Goal: Information Seeking & Learning: Learn about a topic

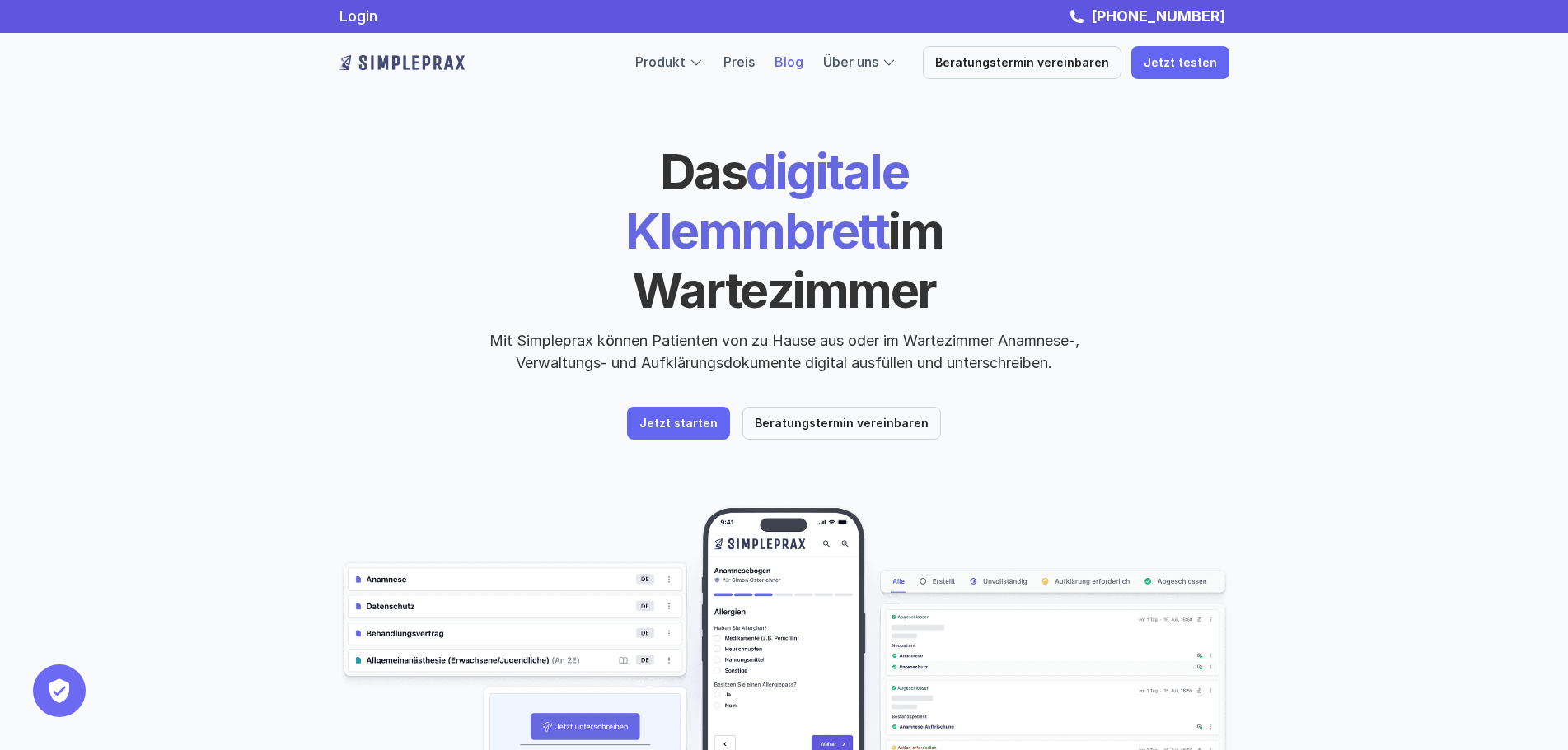
click at [803, 58] on link "Blog" at bounding box center [788, 62] width 29 height 17
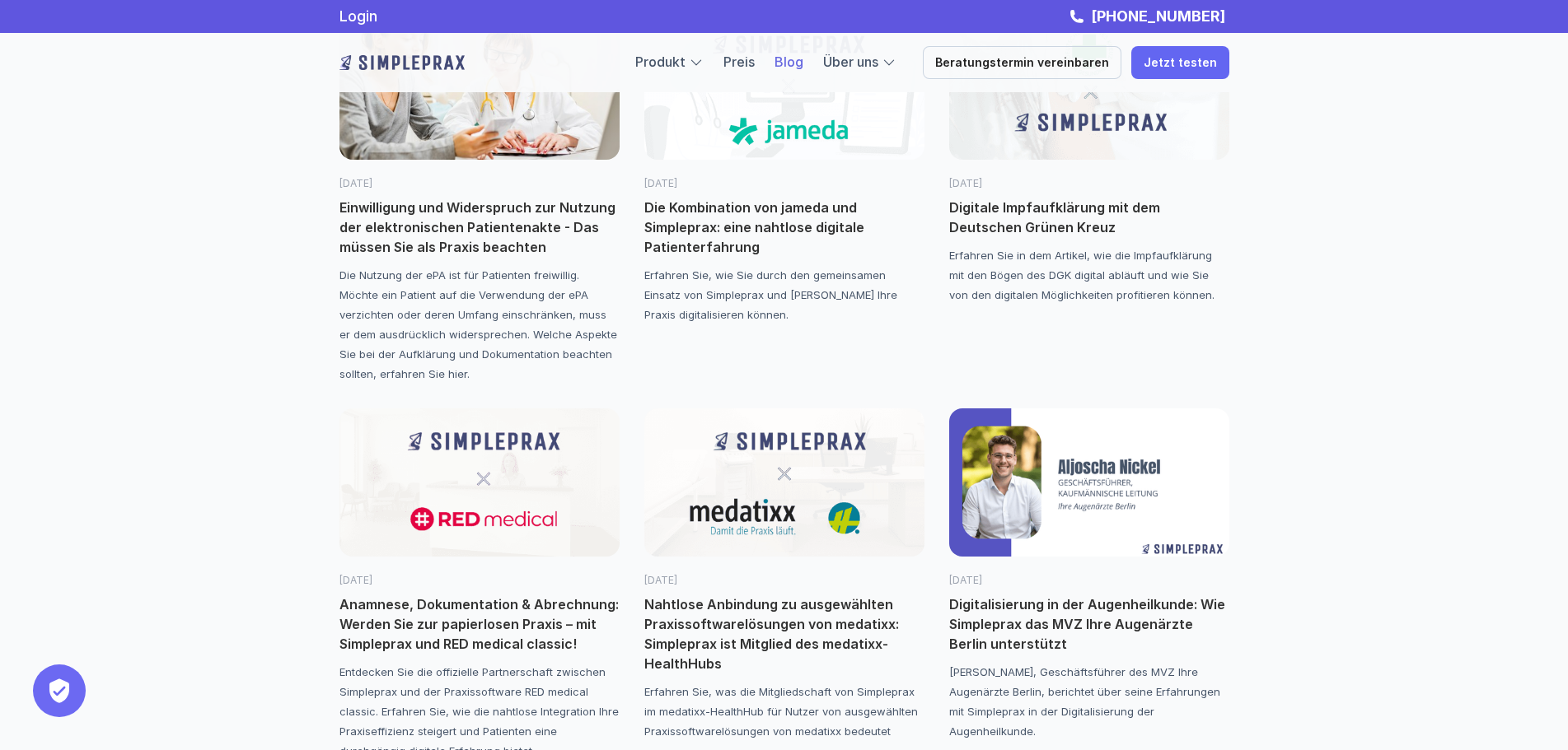
scroll to position [247, 0]
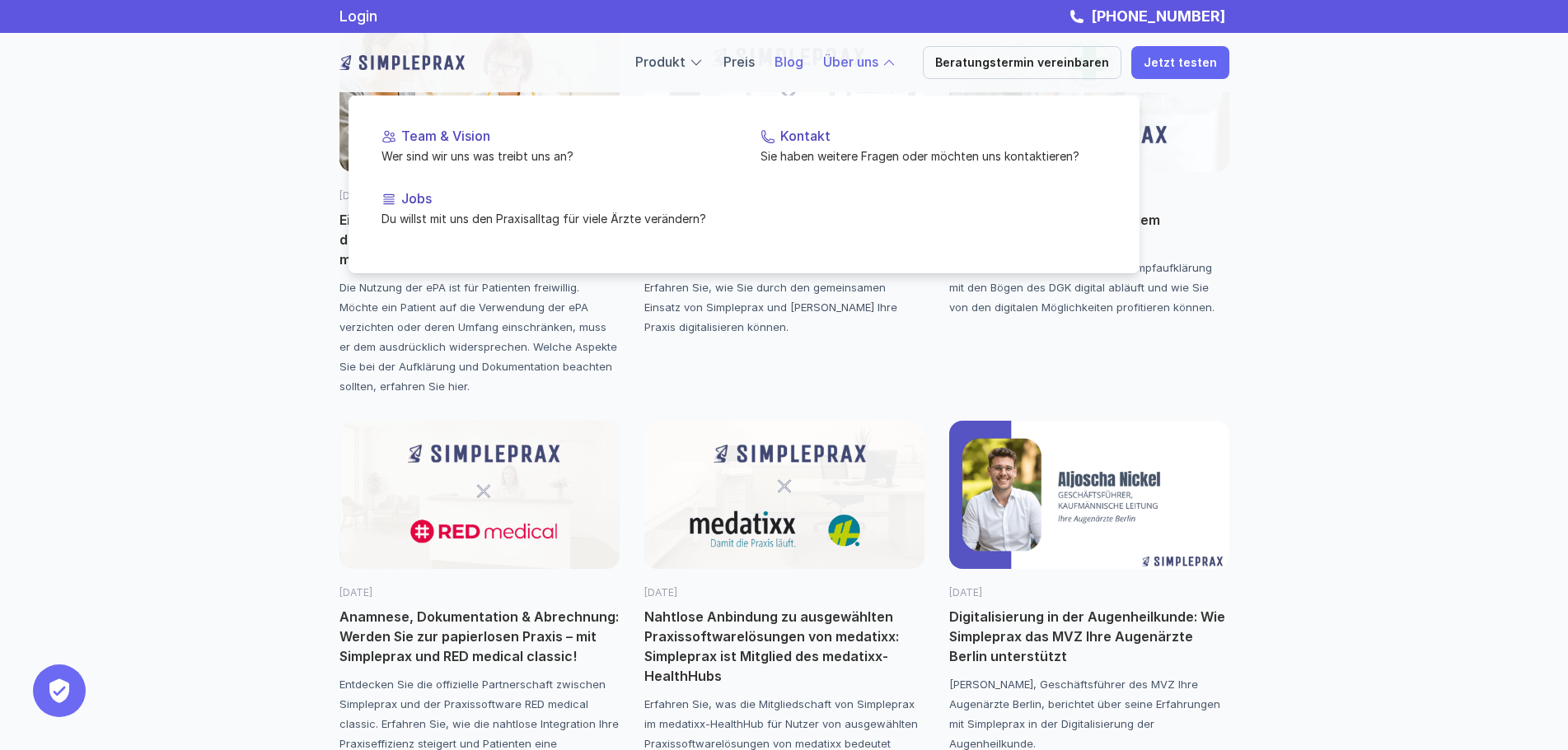
click at [858, 62] on link "Über uns" at bounding box center [849, 62] width 55 height 17
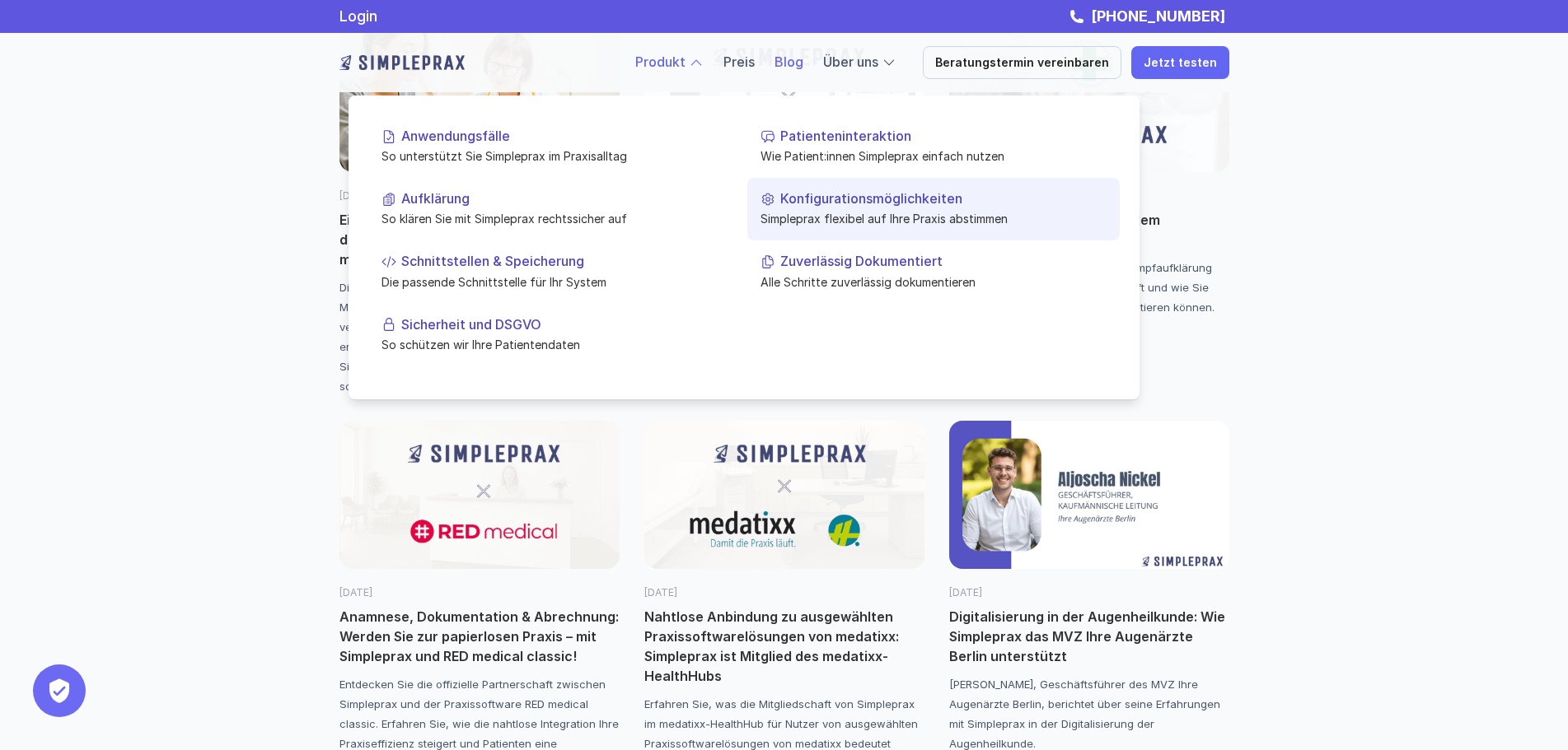
click at [834, 211] on p "Simpleprax flexibel auf Ihre Praxis abstimmen" at bounding box center [933, 218] width 346 height 18
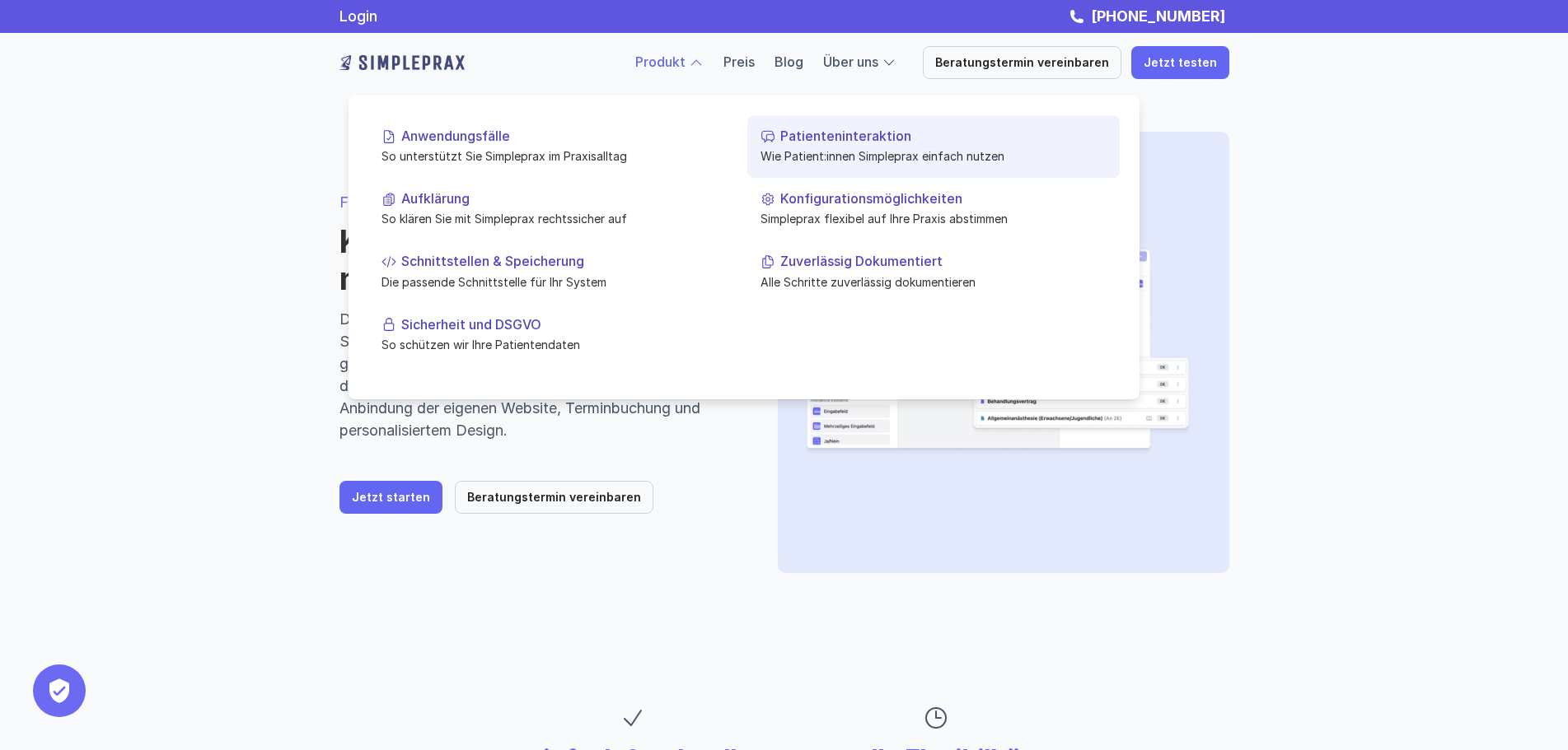
click at [811, 150] on p "Wie Patient:innen Simpleprax einfach nutzen" at bounding box center [933, 156] width 346 height 18
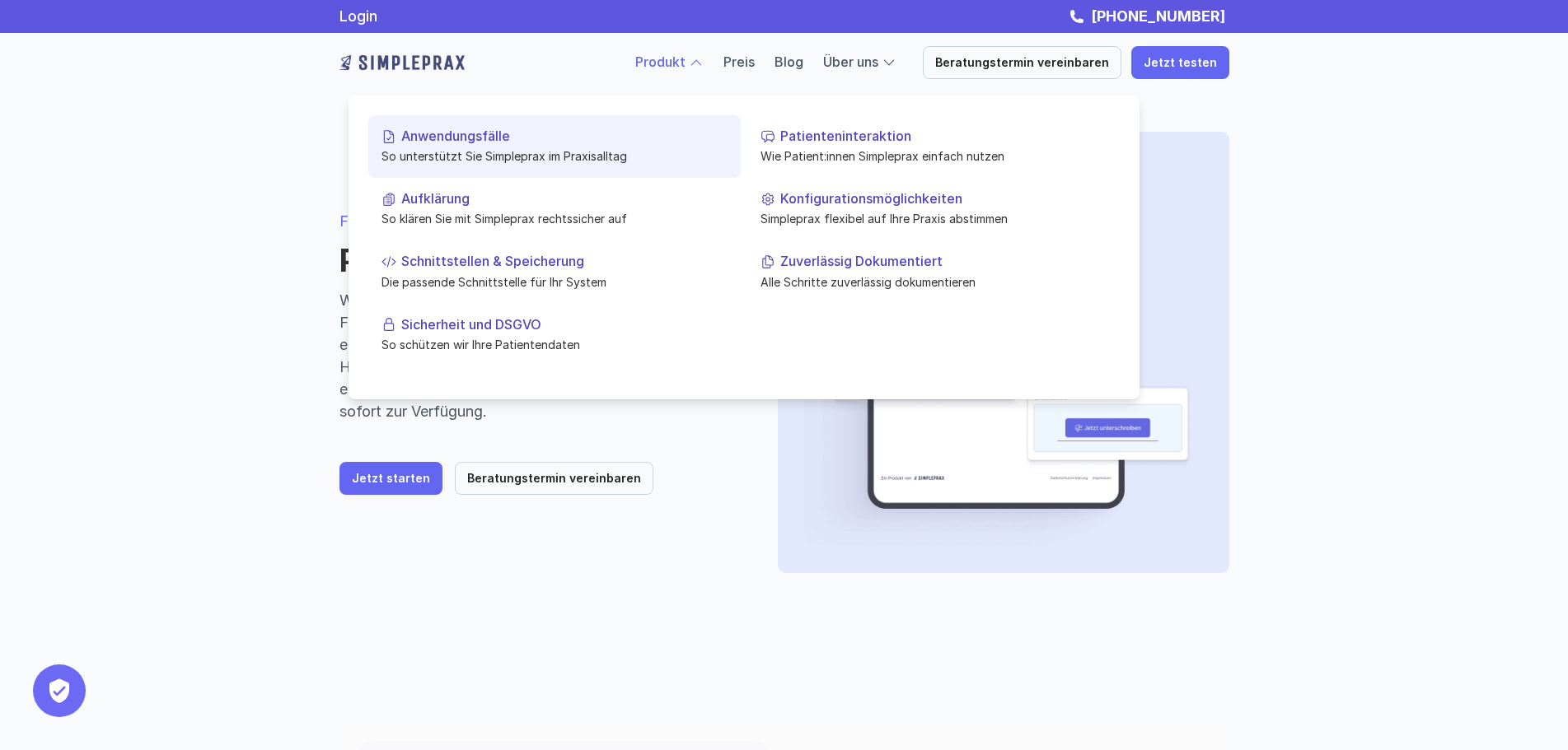
click at [494, 154] on p "So unterstützt Sie Simpleprax im Praxisalltag" at bounding box center [554, 156] width 346 height 18
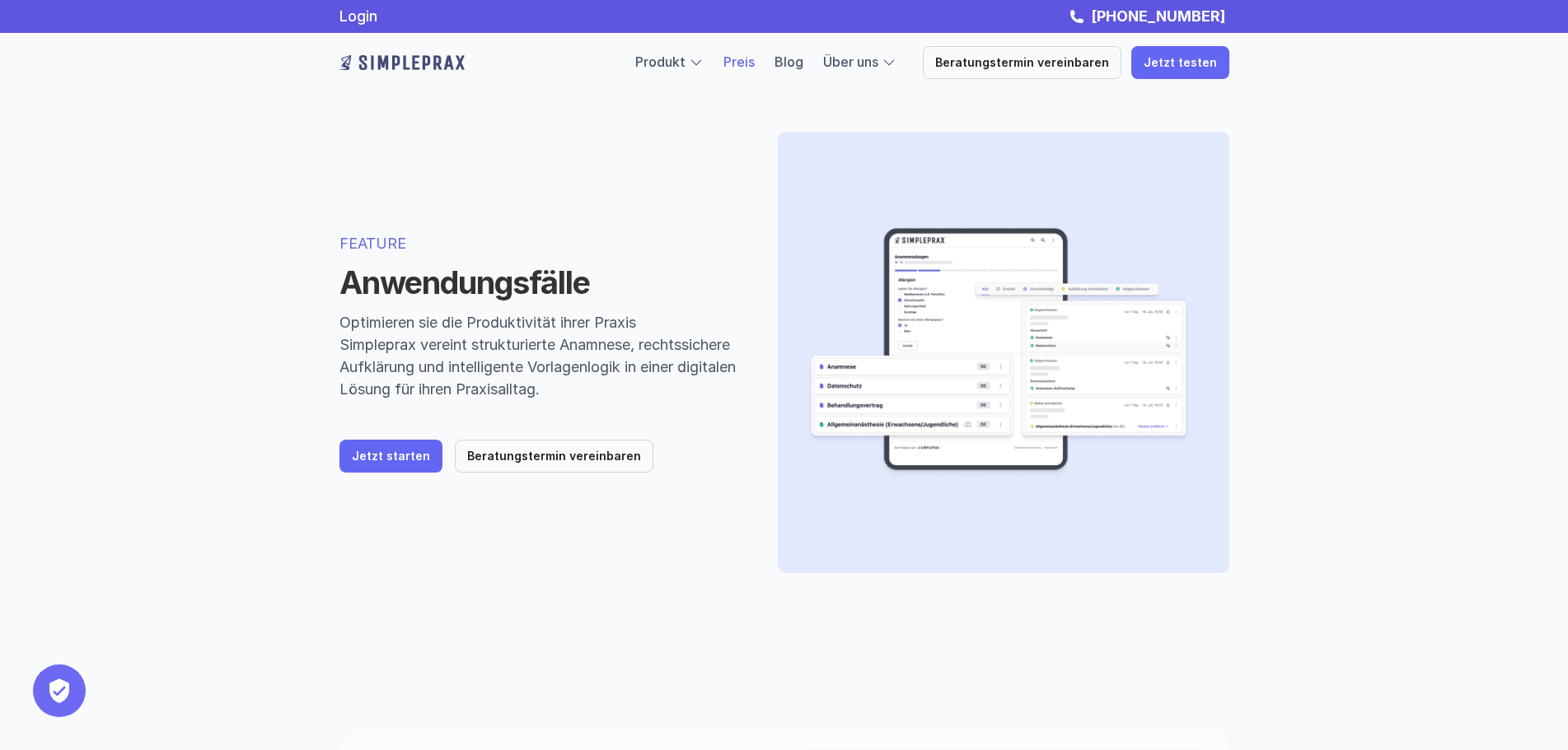
click at [755, 62] on link "Preis" at bounding box center [739, 62] width 32 height 17
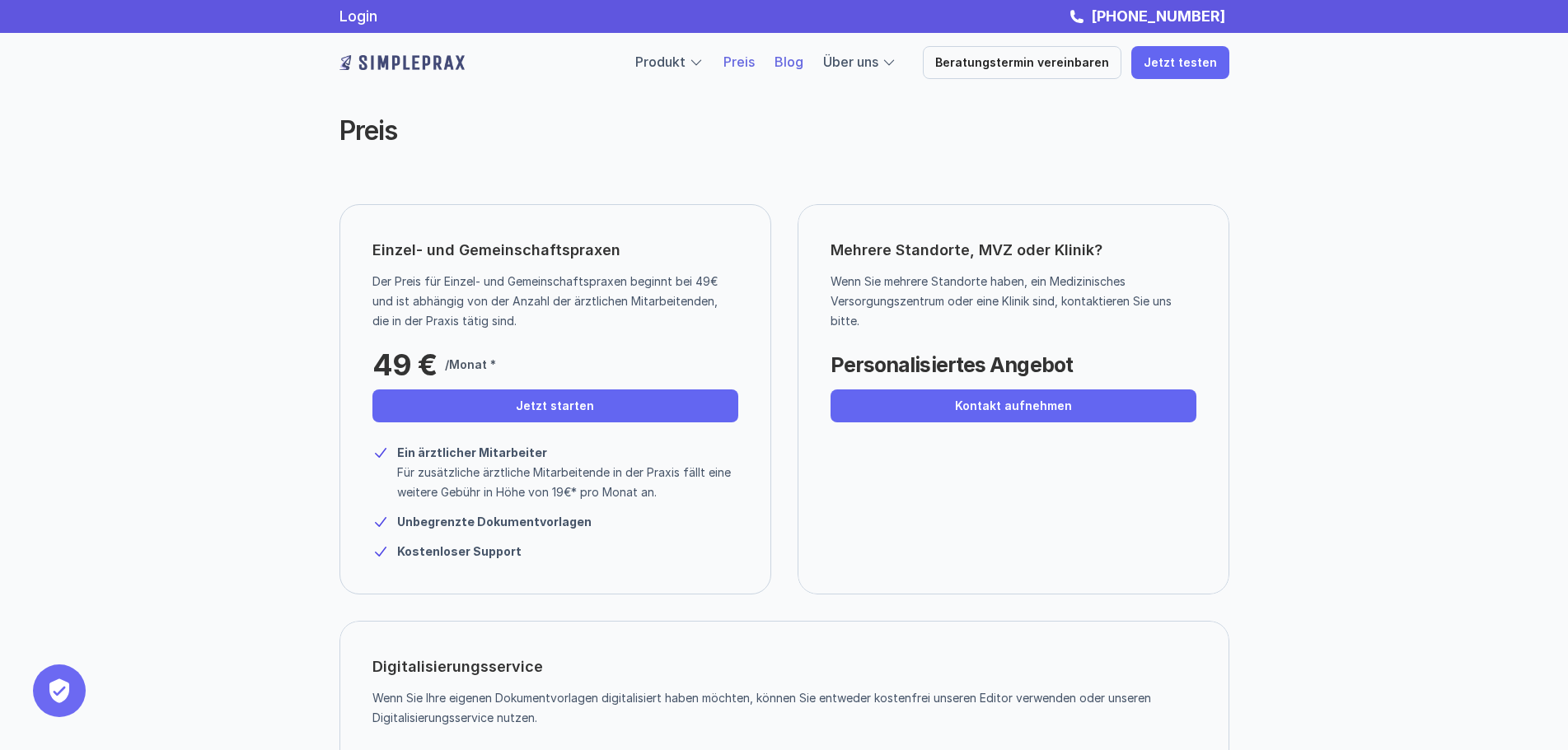
click at [798, 59] on link "Blog" at bounding box center [788, 62] width 29 height 17
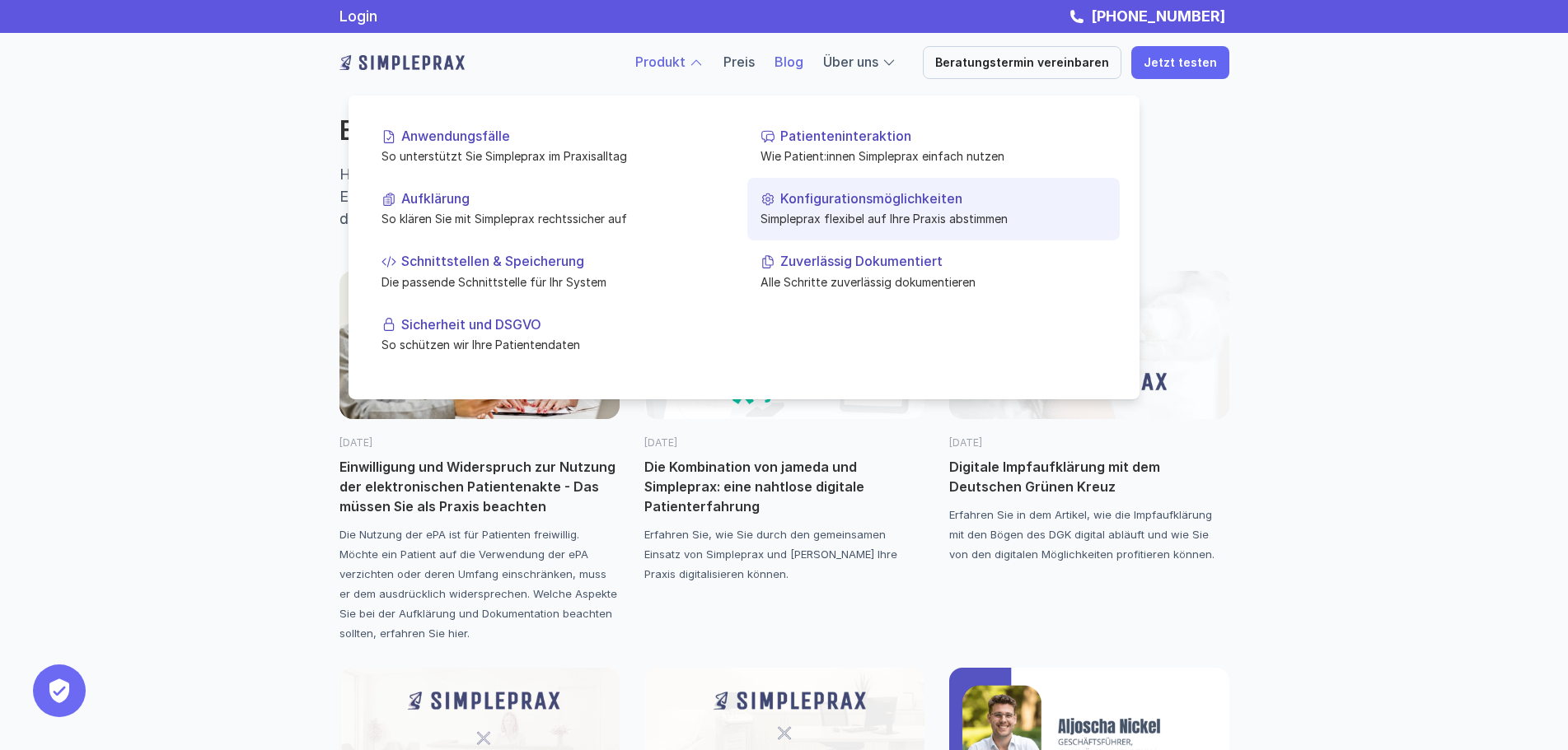
click at [823, 208] on link "Konfigurationsmöglichkeiten Simpleprax flexibel auf Ihre Praxis abstimmen" at bounding box center [933, 209] width 372 height 62
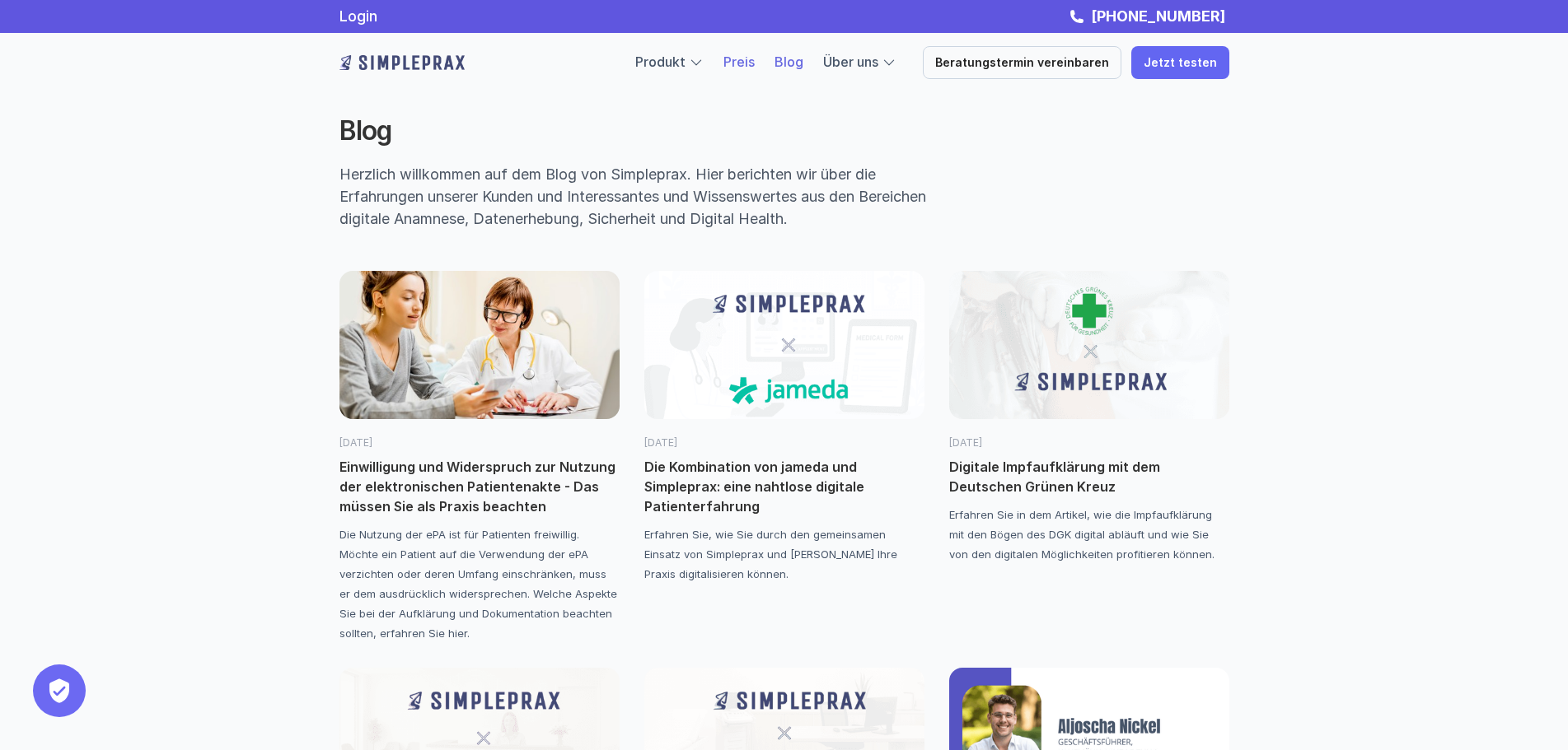
click at [755, 62] on link "Preis" at bounding box center [739, 62] width 32 height 17
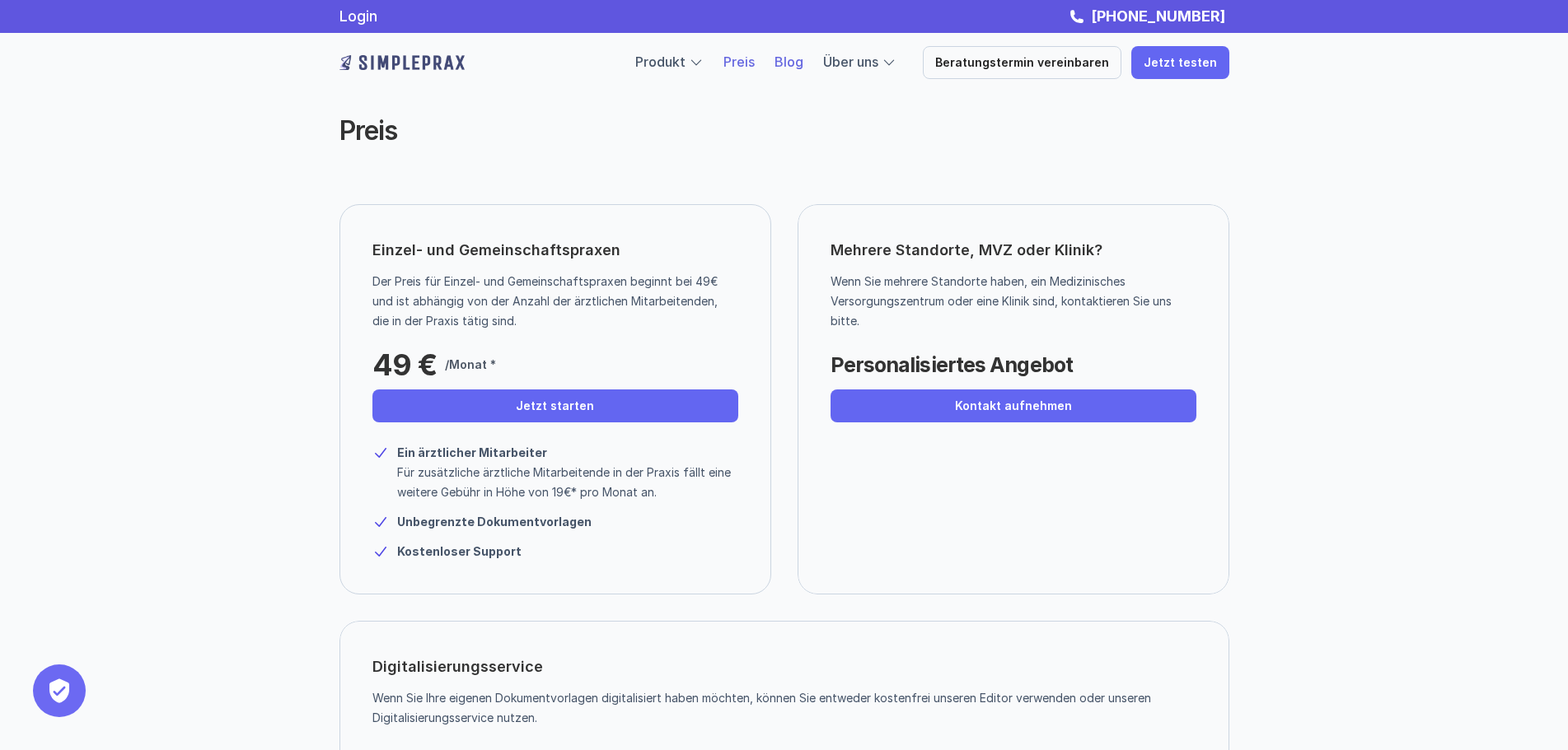
click at [803, 65] on link "Blog" at bounding box center [788, 62] width 29 height 17
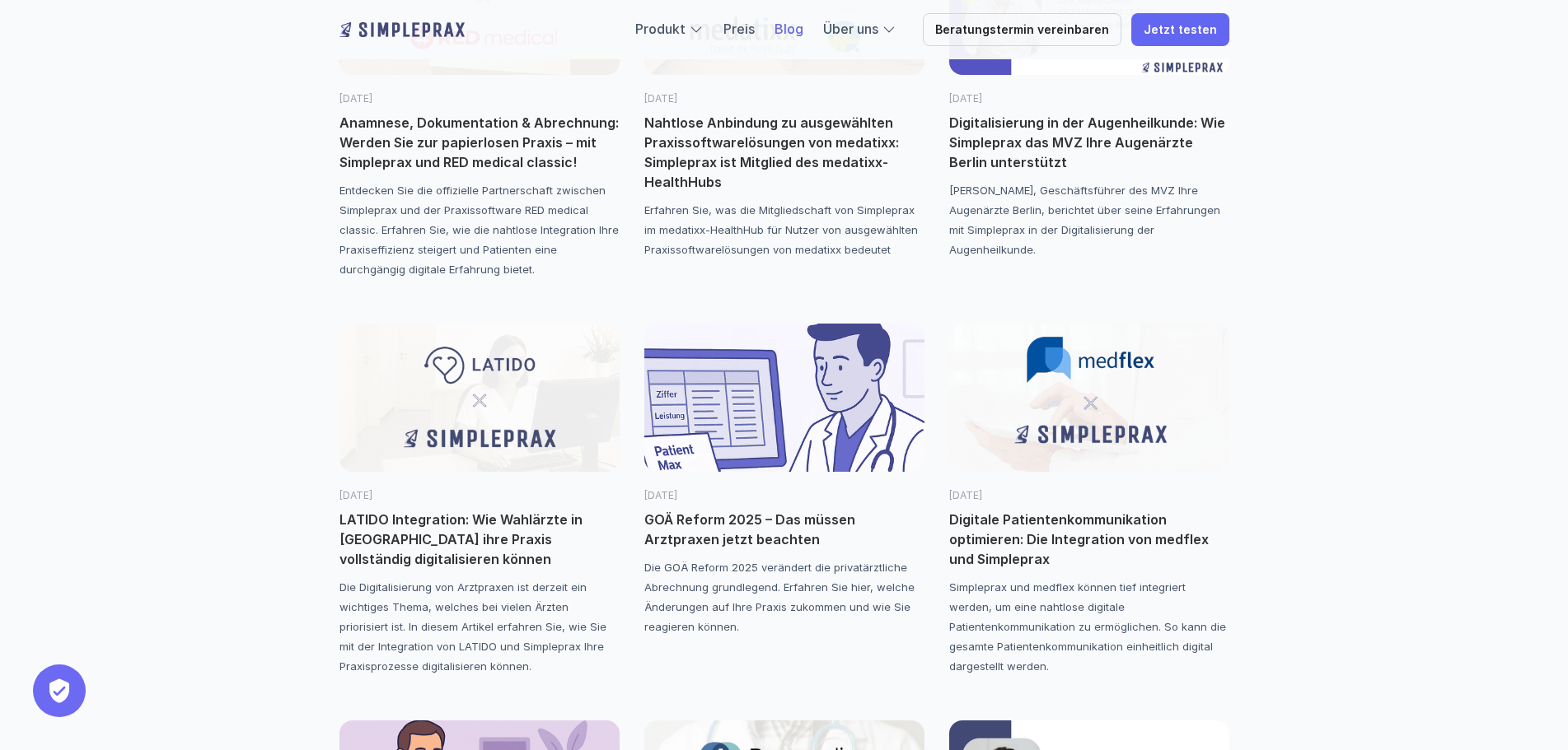
scroll to position [1235, 0]
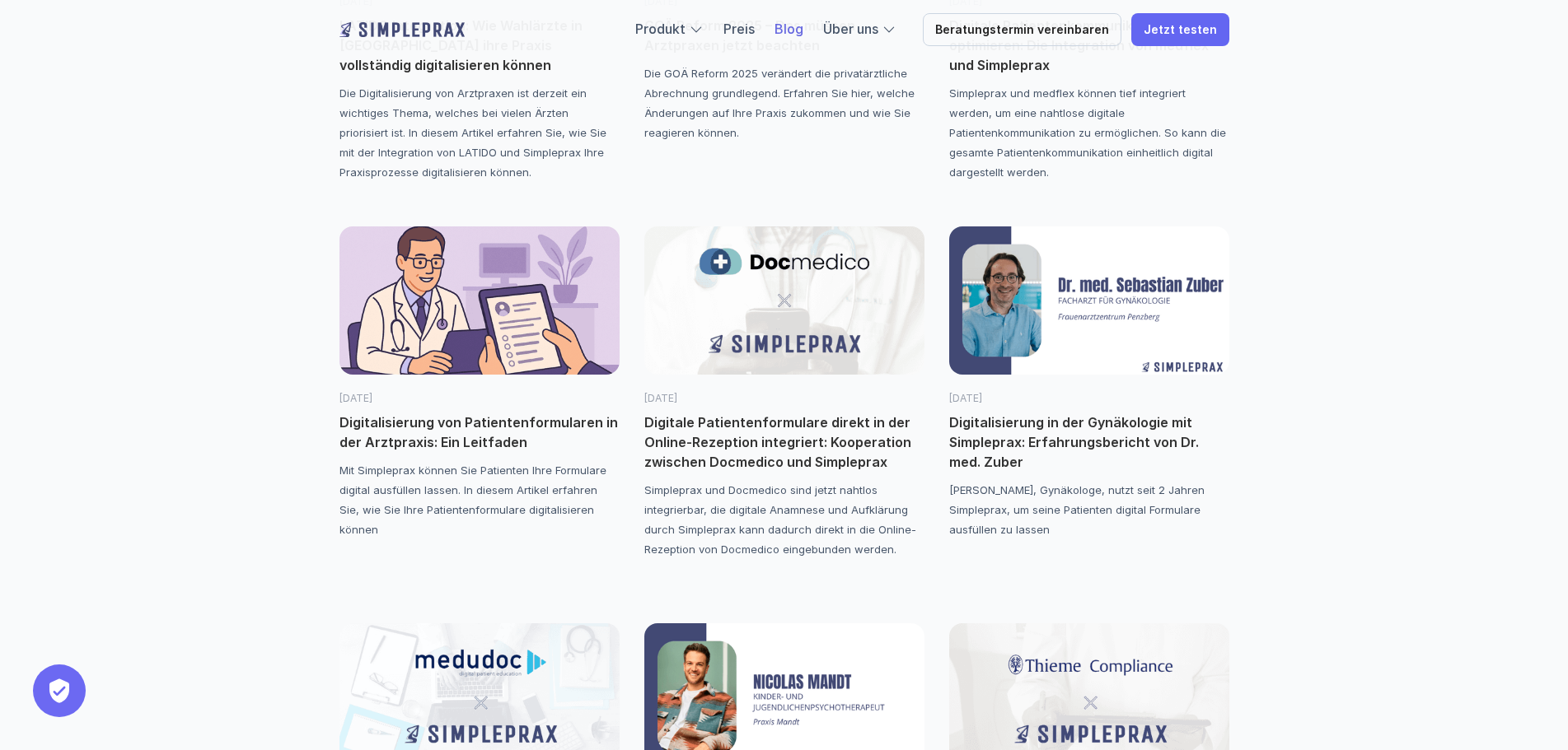
click at [543, 414] on p "Digitalisierung von Patientenformularen in der Arztpraxis: Ein Leitfaden" at bounding box center [480, 433] width 280 height 40
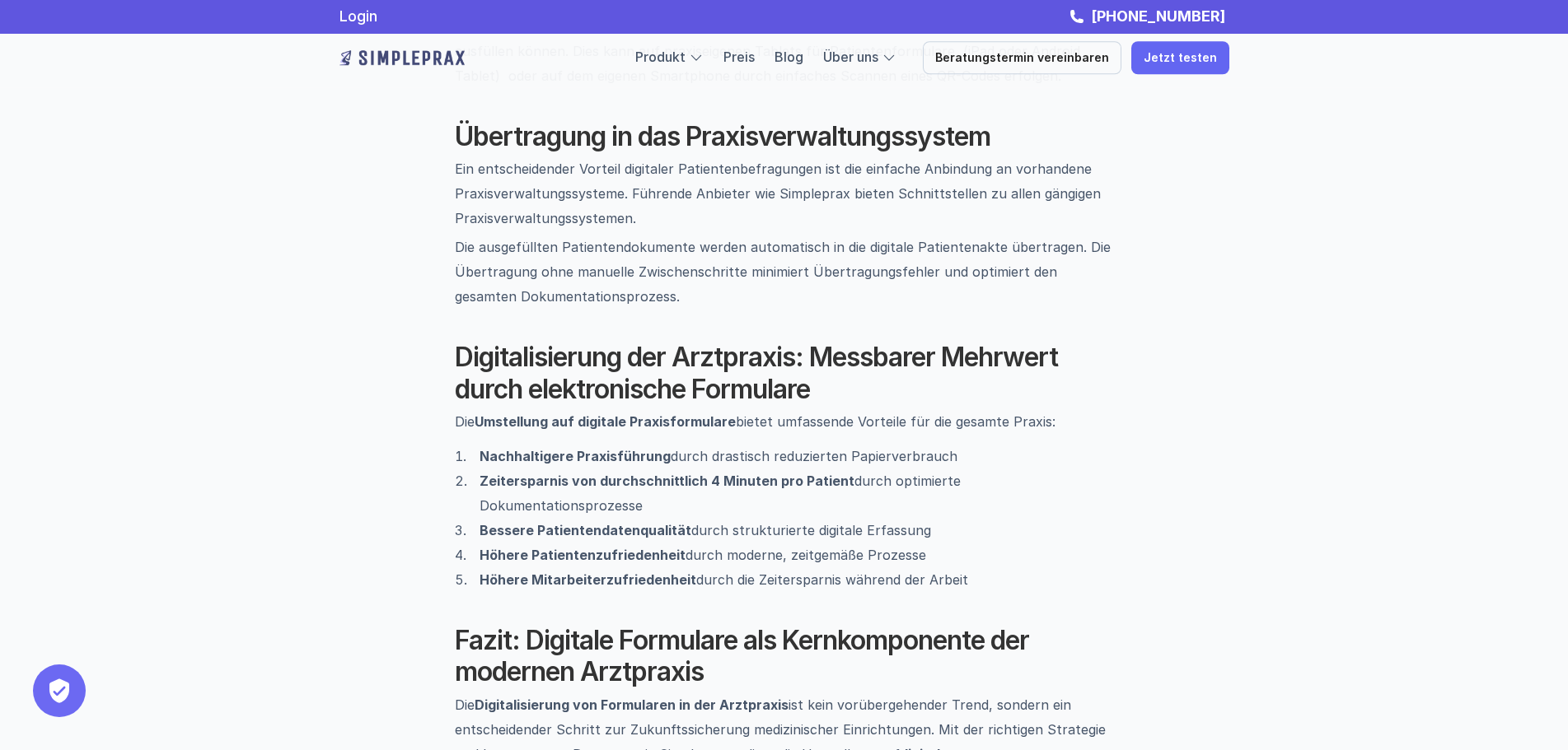
scroll to position [1977, 0]
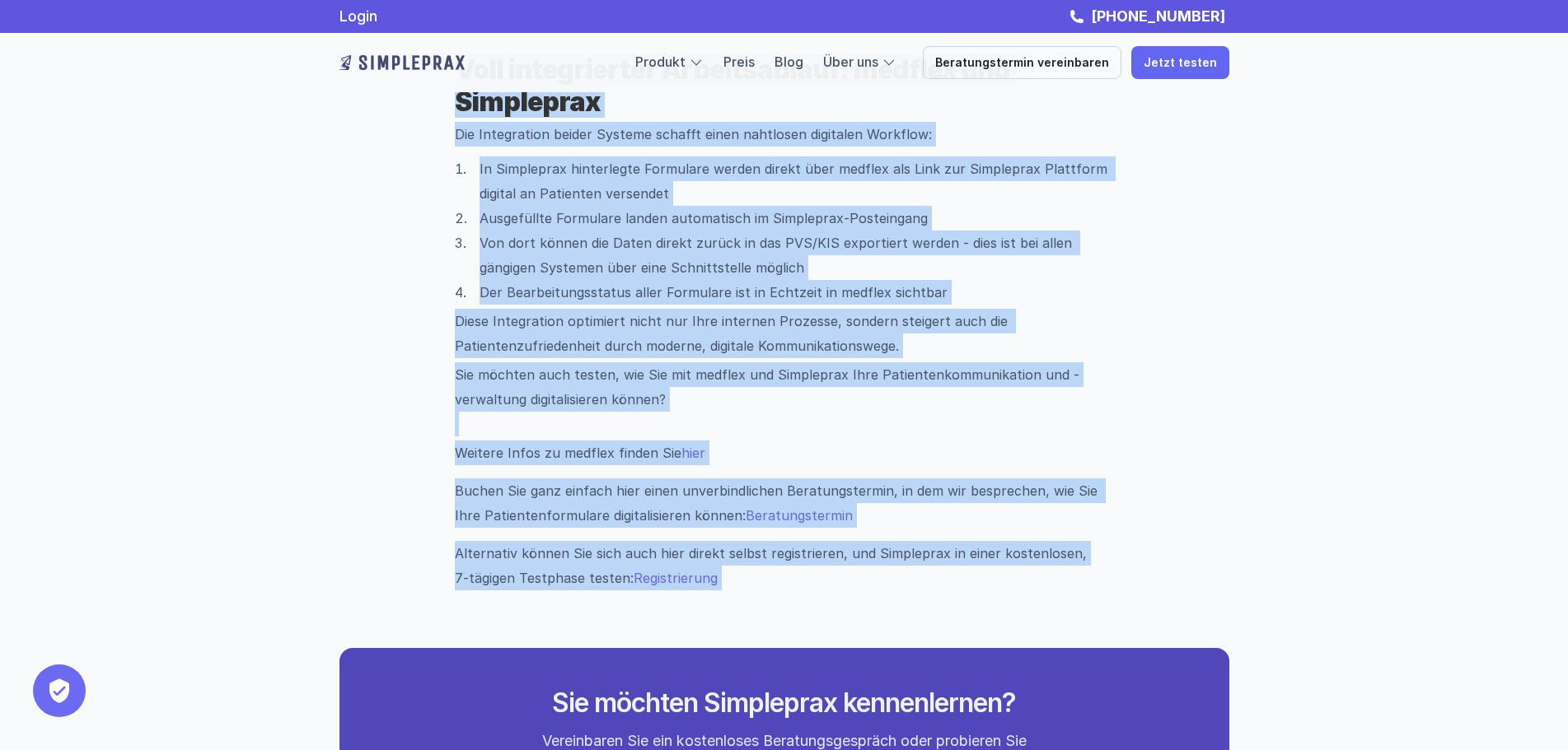
scroll to position [742, 0]
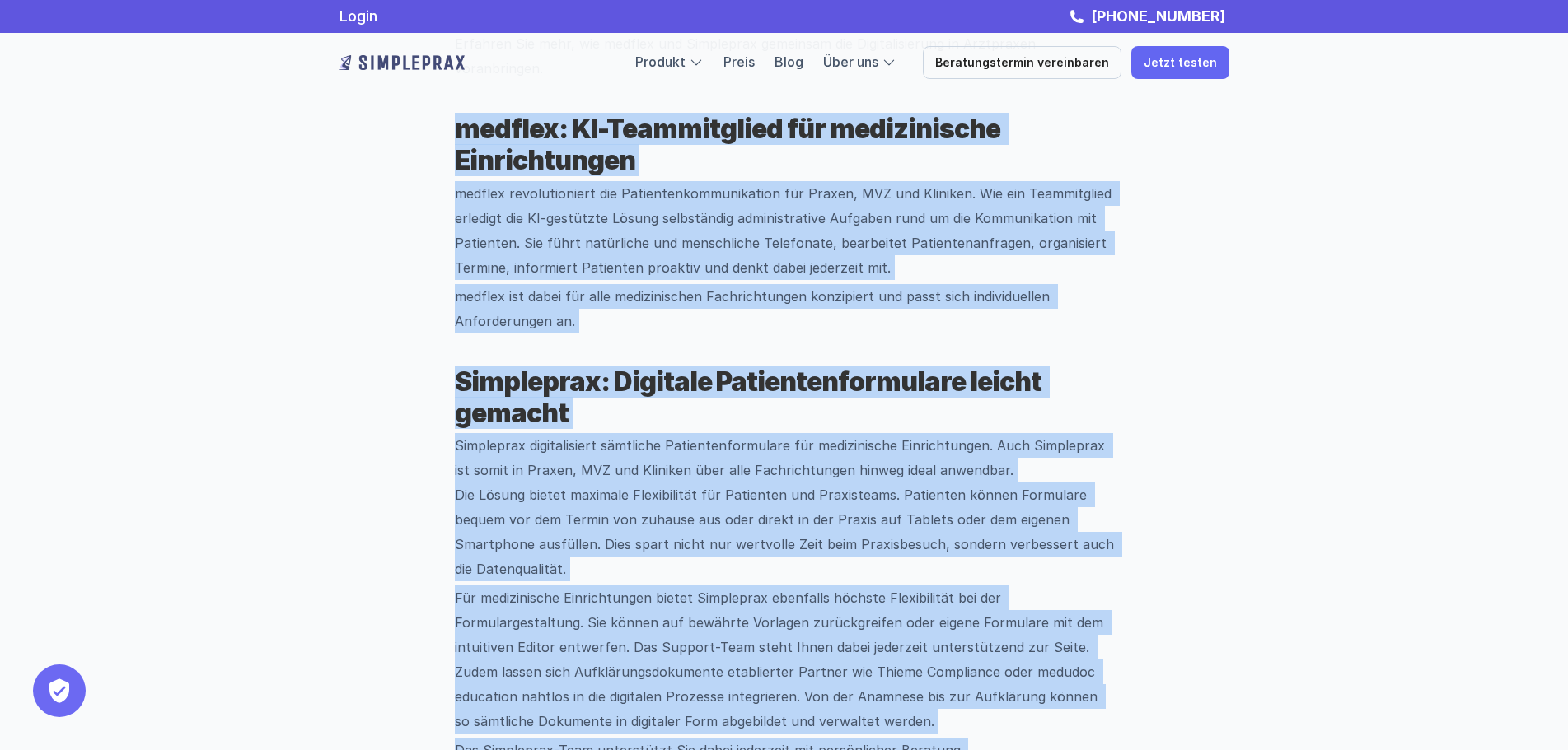
drag, startPoint x: 1126, startPoint y: 278, endPoint x: 442, endPoint y: 128, distance: 700.3
click at [442, 128] on div "Simpleprax und medflex können tief integriert werden, um eine nahtlose digitale…" at bounding box center [784, 641] width 889 height 1378
